Goal: Task Accomplishment & Management: Complete application form

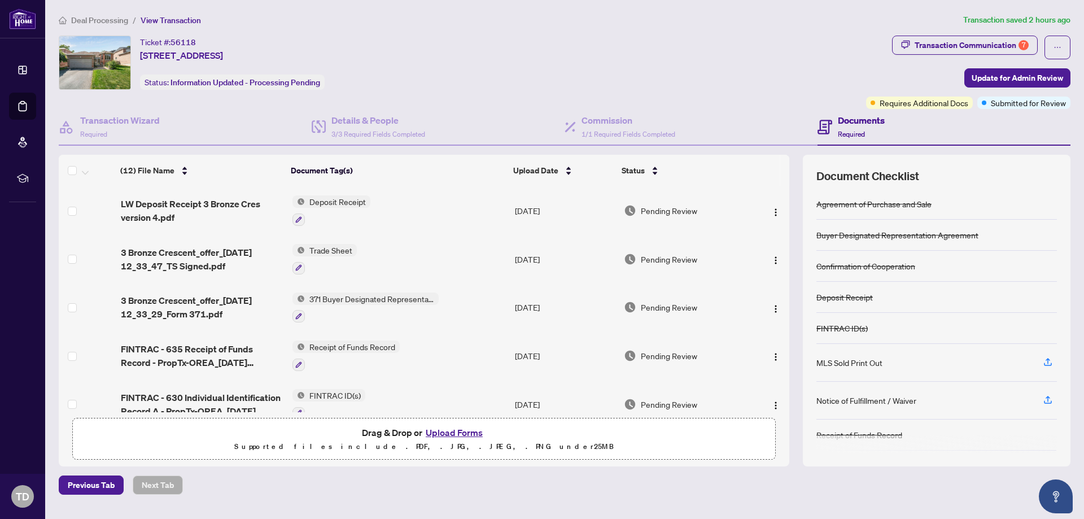
click at [841, 71] on div "Ticket #: 56118 [STREET_ADDRESS] Status: Information Updated - Processing Pendi…" at bounding box center [460, 63] width 803 height 54
click at [1008, 72] on span "Update for Admin Review" at bounding box center [1018, 78] width 92 height 18
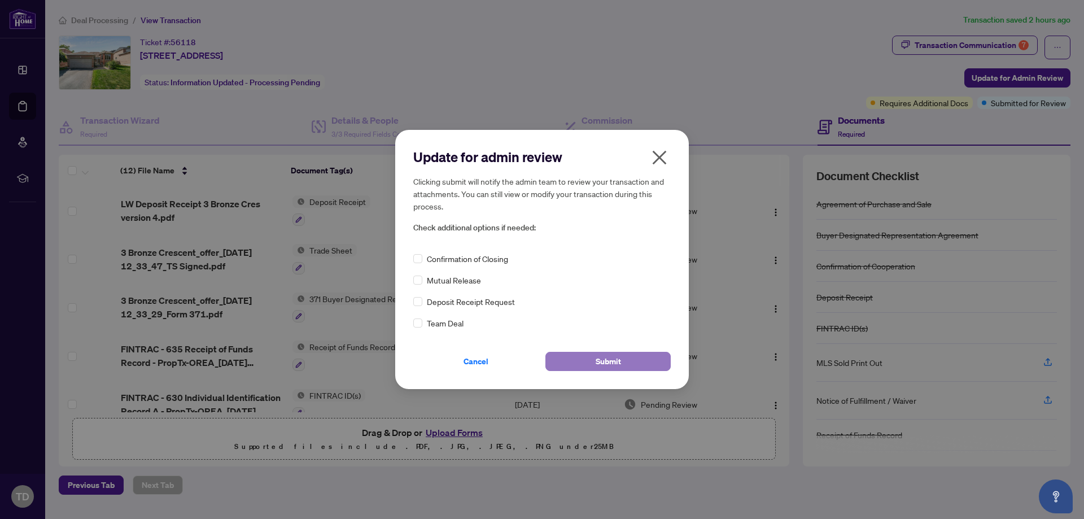
click at [614, 365] on span "Submit" at bounding box center [608, 361] width 25 height 18
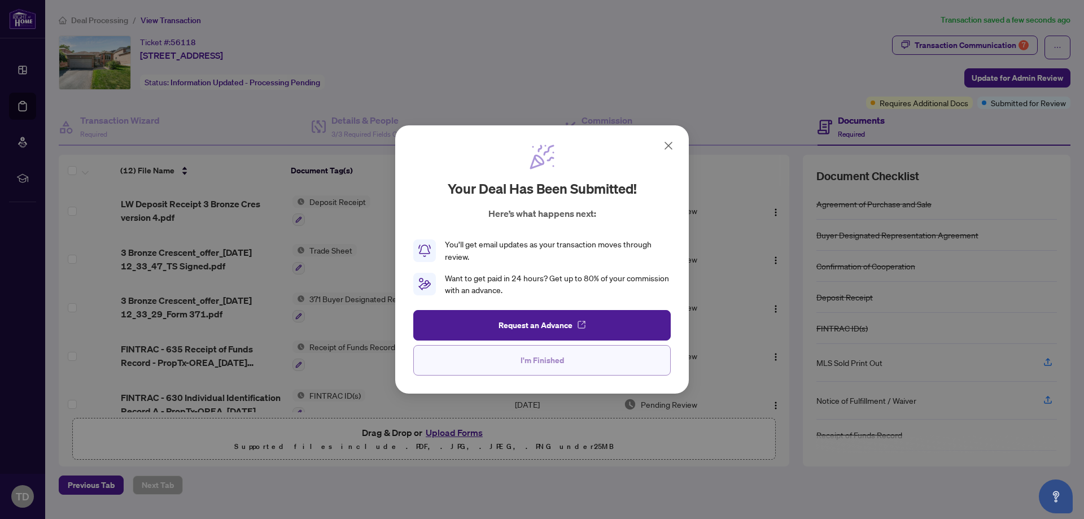
click at [576, 361] on button "I'm Finished" at bounding box center [542, 360] width 258 height 31
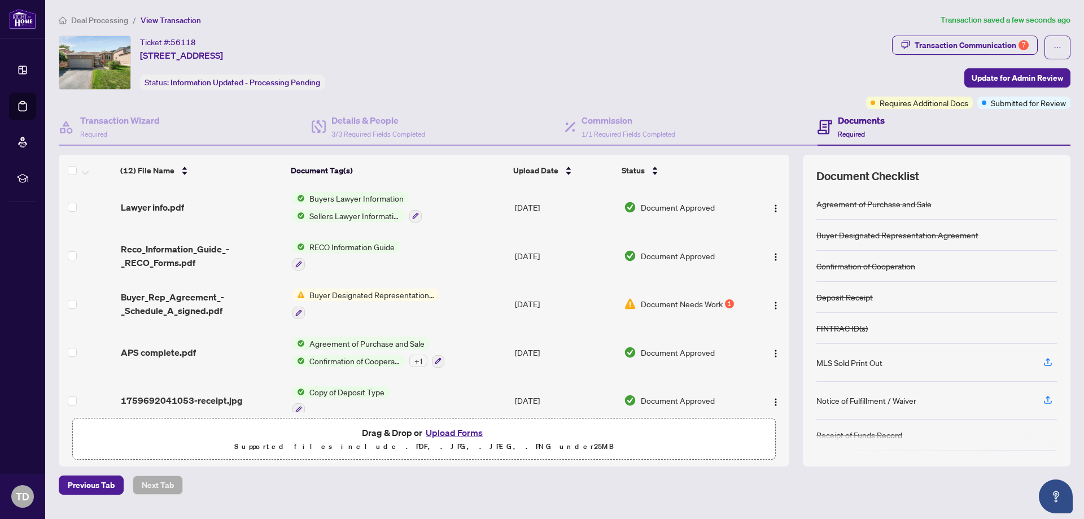
scroll to position [347, 0]
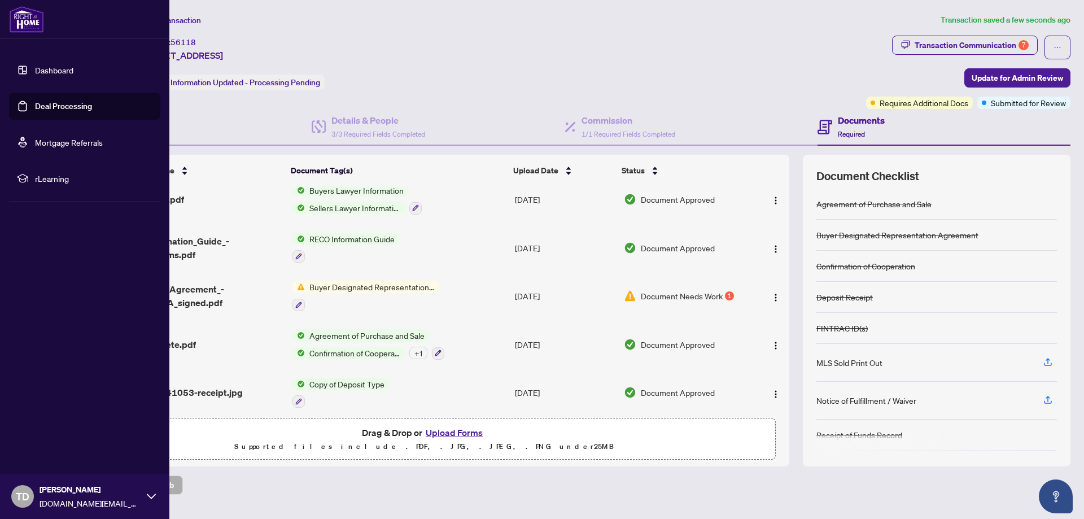
click at [58, 102] on link "Deal Processing" at bounding box center [63, 106] width 57 height 10
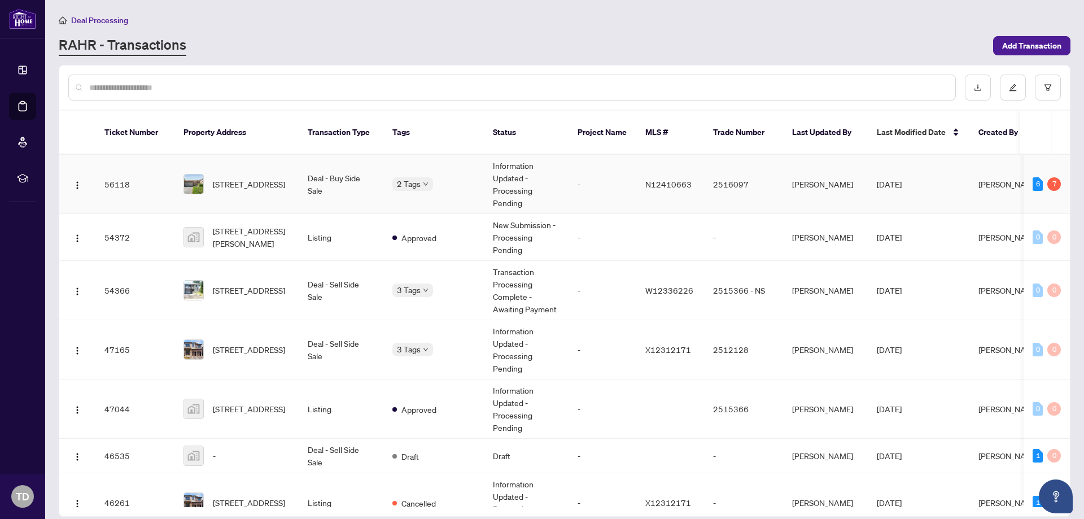
click at [607, 172] on td "-" at bounding box center [603, 184] width 68 height 59
